Goal: Book appointment/travel/reservation

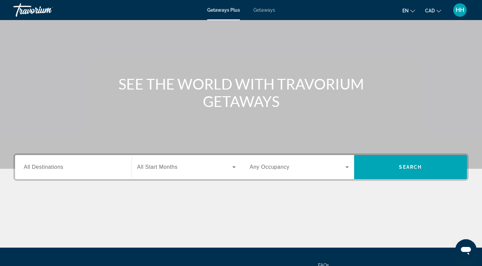
scroll to position [30, 0]
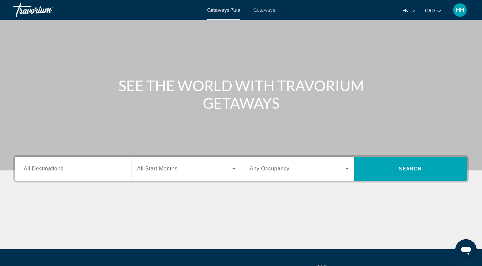
click at [63, 171] on span "All Destinations" at bounding box center [44, 169] width 40 height 6
click at [63, 171] on input "Destination All Destinations" at bounding box center [73, 169] width 99 height 8
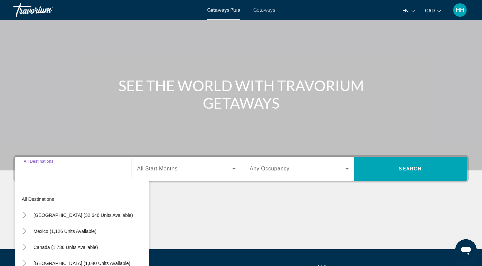
scroll to position [95, 0]
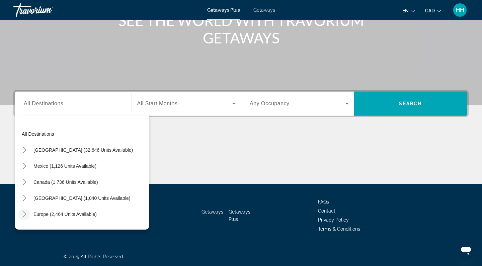
click at [26, 214] on icon "Toggle Europe (2,464 units available)" at bounding box center [24, 214] width 7 height 7
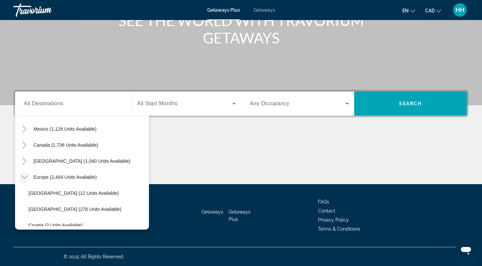
scroll to position [37, 0]
click at [23, 162] on icon "Toggle Caribbean & Atlantic Islands (1,040 units available)" at bounding box center [24, 161] width 7 height 7
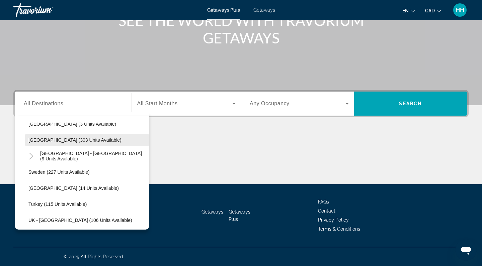
scroll to position [461, 0]
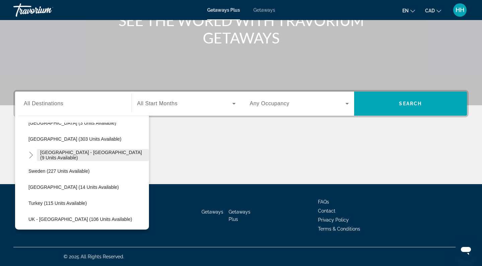
click at [66, 155] on span "[GEOGRAPHIC_DATA] - [GEOGRAPHIC_DATA] (9 units available)" at bounding box center [92, 155] width 105 height 11
type input "**********"
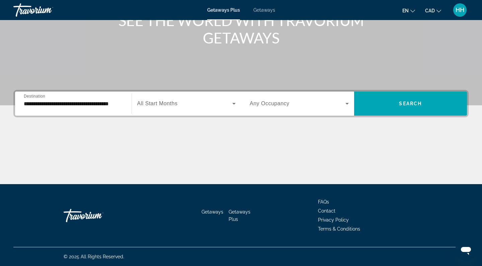
click at [177, 105] on span "All Start Months" at bounding box center [157, 104] width 41 height 6
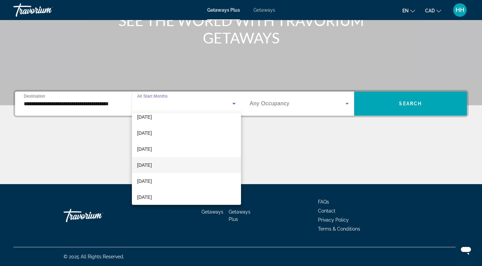
scroll to position [26, 0]
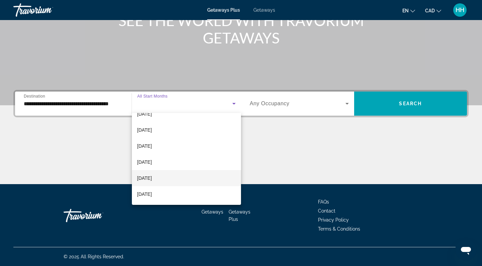
click at [169, 179] on mat-option "[DATE]" at bounding box center [186, 178] width 109 height 16
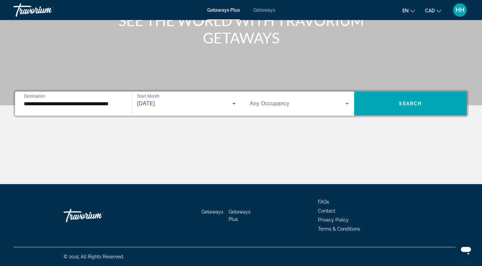
click at [235, 104] on icon "Search widget" at bounding box center [234, 104] width 8 height 8
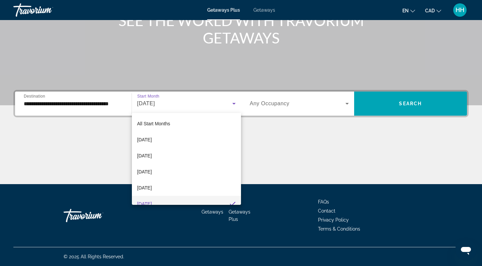
scroll to position [7, 0]
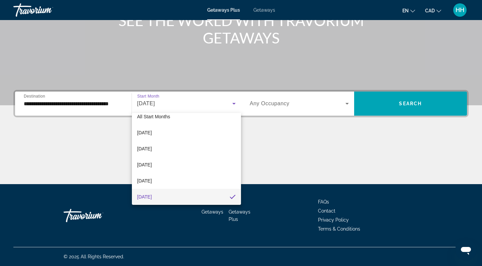
click at [235, 104] on div at bounding box center [241, 133] width 482 height 266
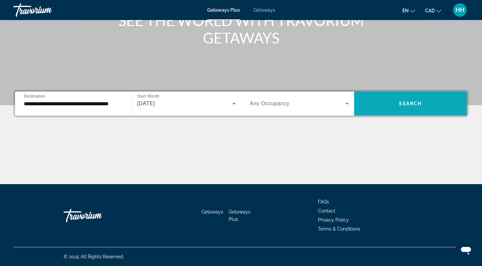
click at [389, 106] on span "Search widget" at bounding box center [410, 104] width 113 height 16
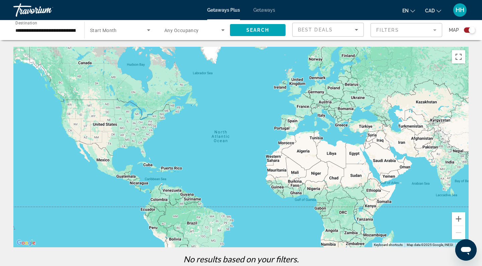
click at [262, 10] on span "Getaways" at bounding box center [264, 9] width 22 height 5
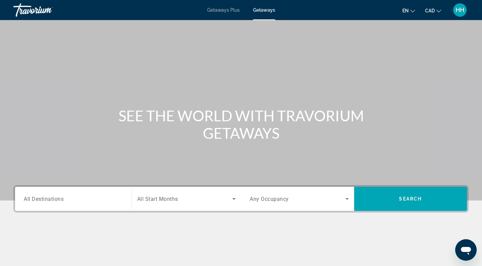
click at [49, 199] on span "All Destinations" at bounding box center [44, 199] width 40 height 6
click at [49, 199] on input "Destination All Destinations" at bounding box center [73, 200] width 99 height 8
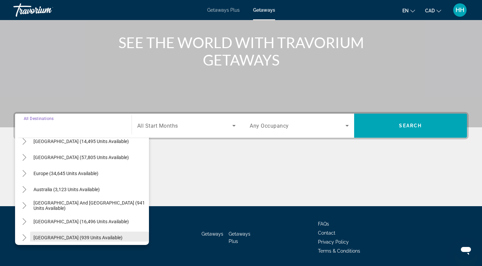
scroll to position [55, 0]
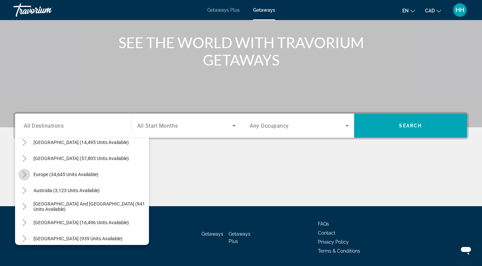
click at [24, 175] on icon "Toggle Europe (34,645 units available)" at bounding box center [24, 174] width 7 height 7
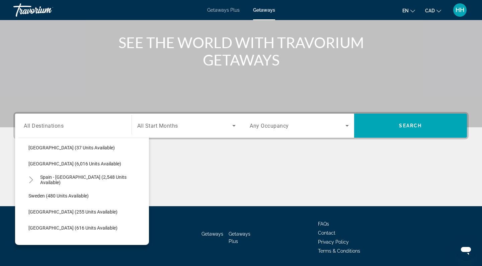
scroll to position [355, 0]
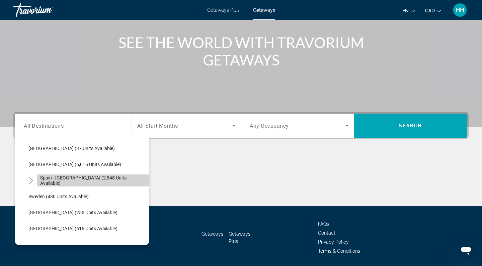
click at [73, 178] on span "Spain - [GEOGRAPHIC_DATA] (2,548 units available)" at bounding box center [92, 180] width 105 height 11
type input "**********"
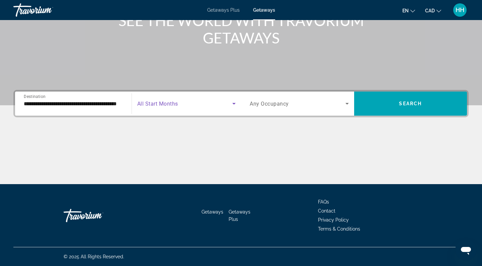
click at [203, 105] on span "Search widget" at bounding box center [184, 104] width 95 height 8
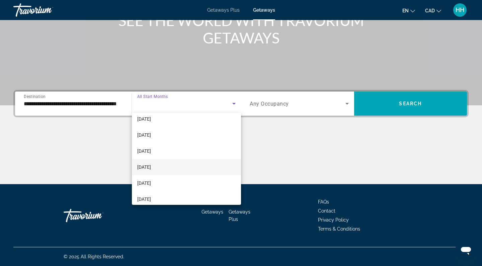
scroll to position [24, 0]
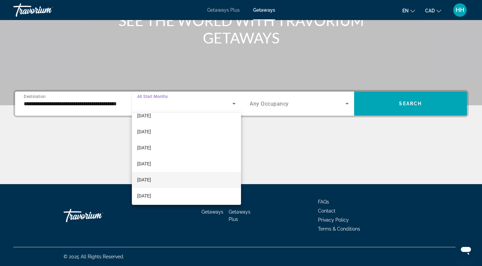
click at [170, 180] on mat-option "[DATE]" at bounding box center [186, 180] width 109 height 16
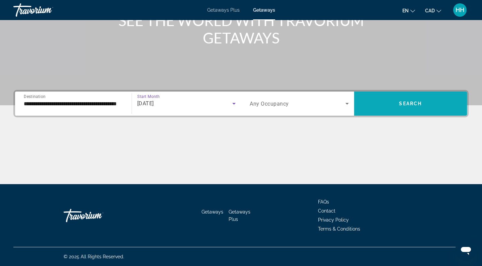
click at [409, 105] on span "Search" at bounding box center [410, 103] width 23 height 5
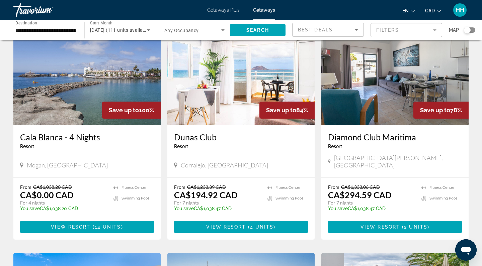
scroll to position [48, 0]
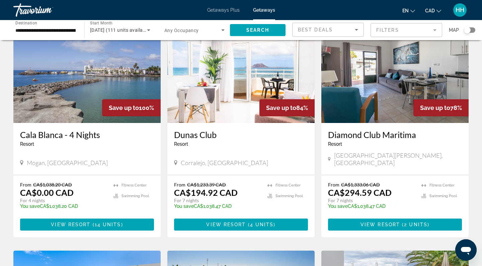
click at [272, 166] on div "[GEOGRAPHIC_DATA] - This is an adults only resort [GEOGRAPHIC_DATA], [GEOGRAPHI…" at bounding box center [240, 149] width 147 height 52
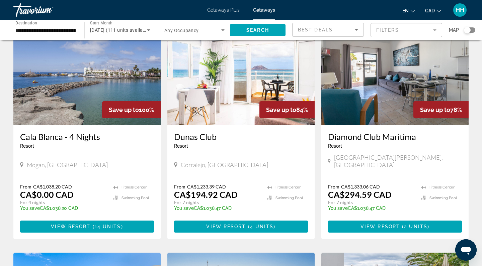
scroll to position [55, 0]
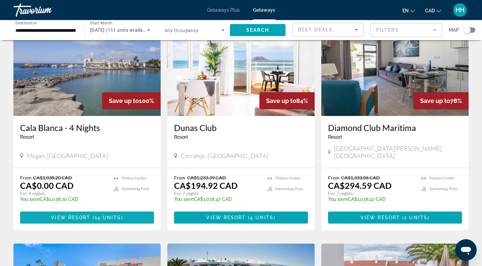
click at [87, 215] on span "View Resort" at bounding box center [71, 217] width 40 height 5
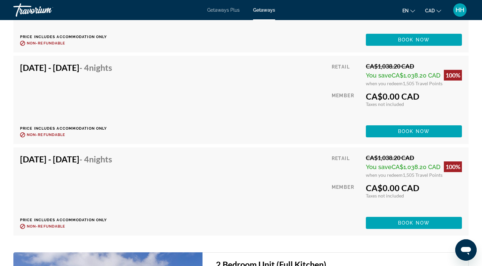
scroll to position [1467, 0]
click at [412, 221] on span "Book now" at bounding box center [414, 223] width 32 height 5
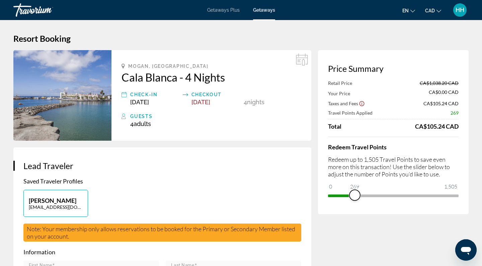
drag, startPoint x: 454, startPoint y: 196, endPoint x: 355, endPoint y: 197, distance: 99.4
click at [355, 197] on span "ngx-slider" at bounding box center [354, 195] width 11 height 11
